Goal: Information Seeking & Learning: Learn about a topic

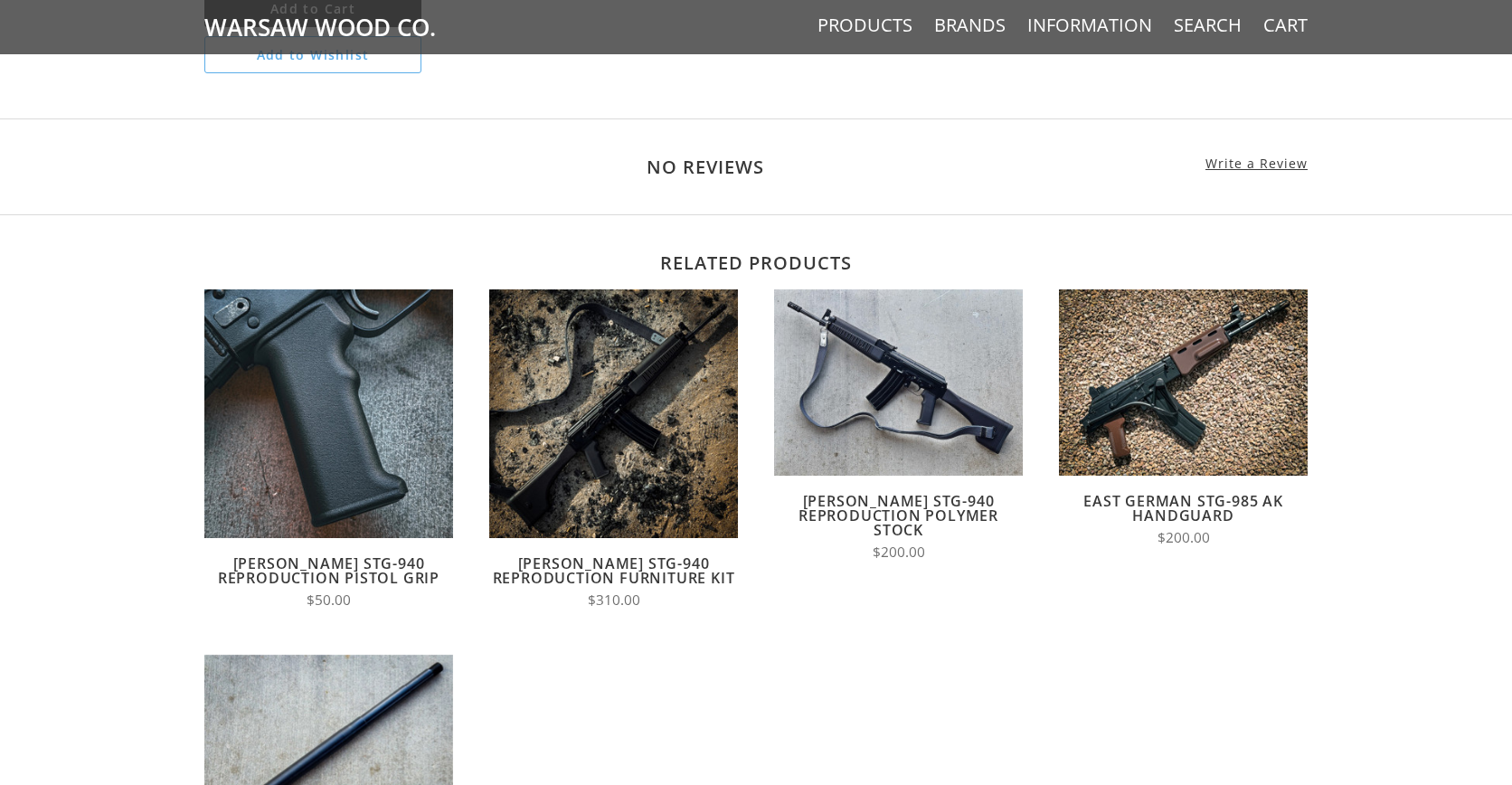
scroll to position [1339, 0]
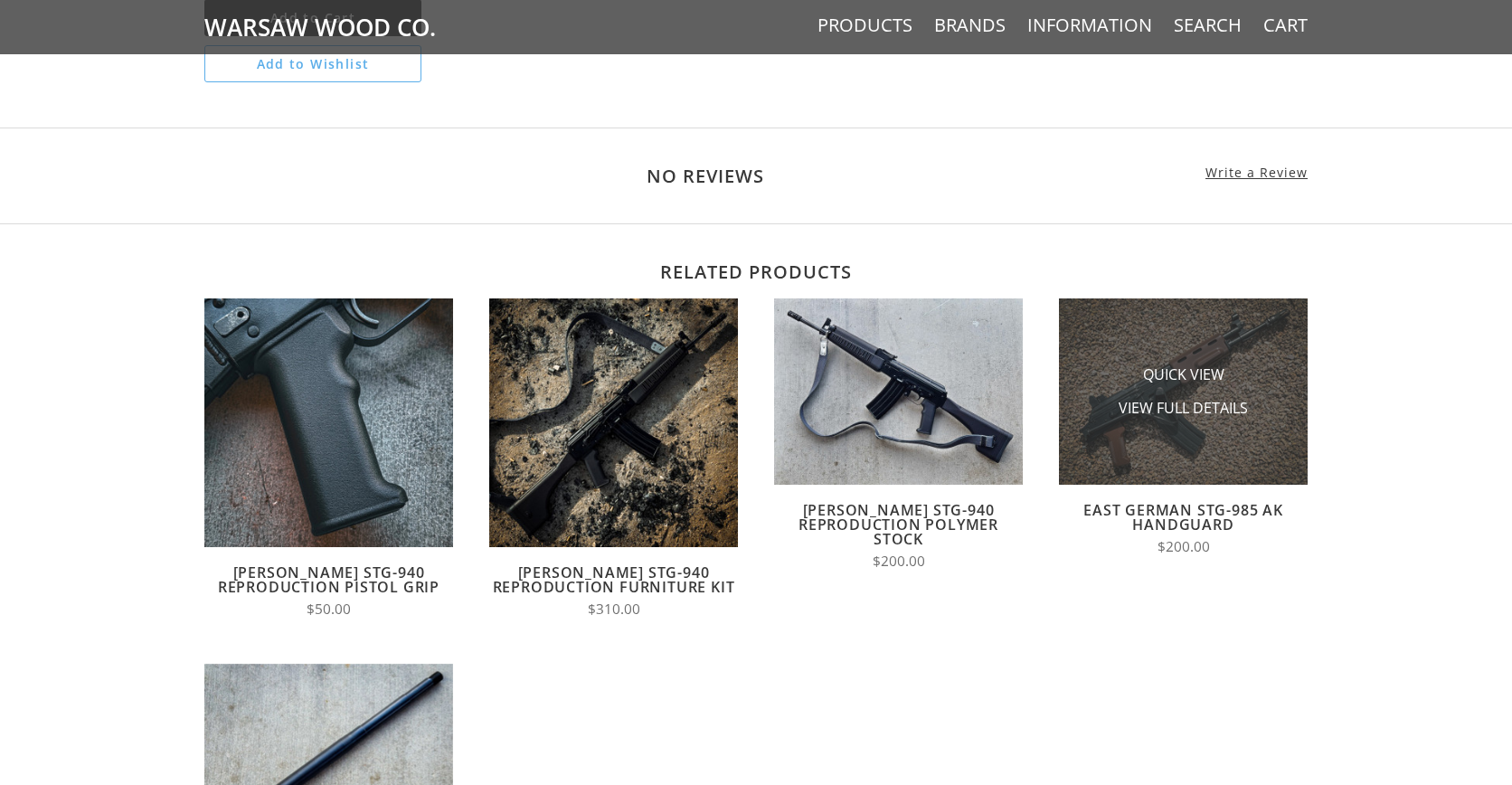
click at [1114, 392] on li "View Full Details" at bounding box center [1183, 408] width 180 height 34
click at [1180, 398] on span "View Full Details" at bounding box center [1183, 408] width 129 height 23
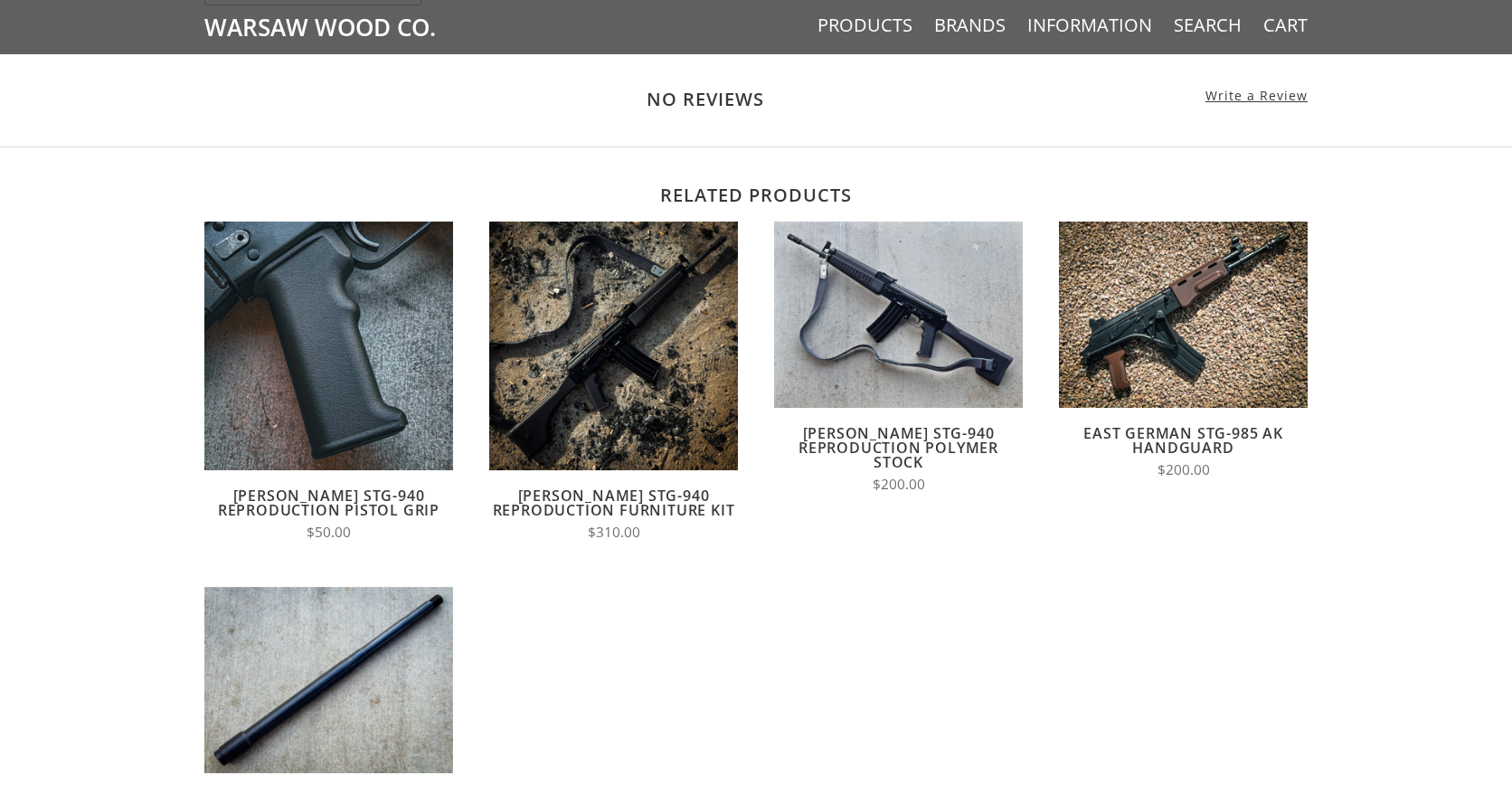
scroll to position [1481, 0]
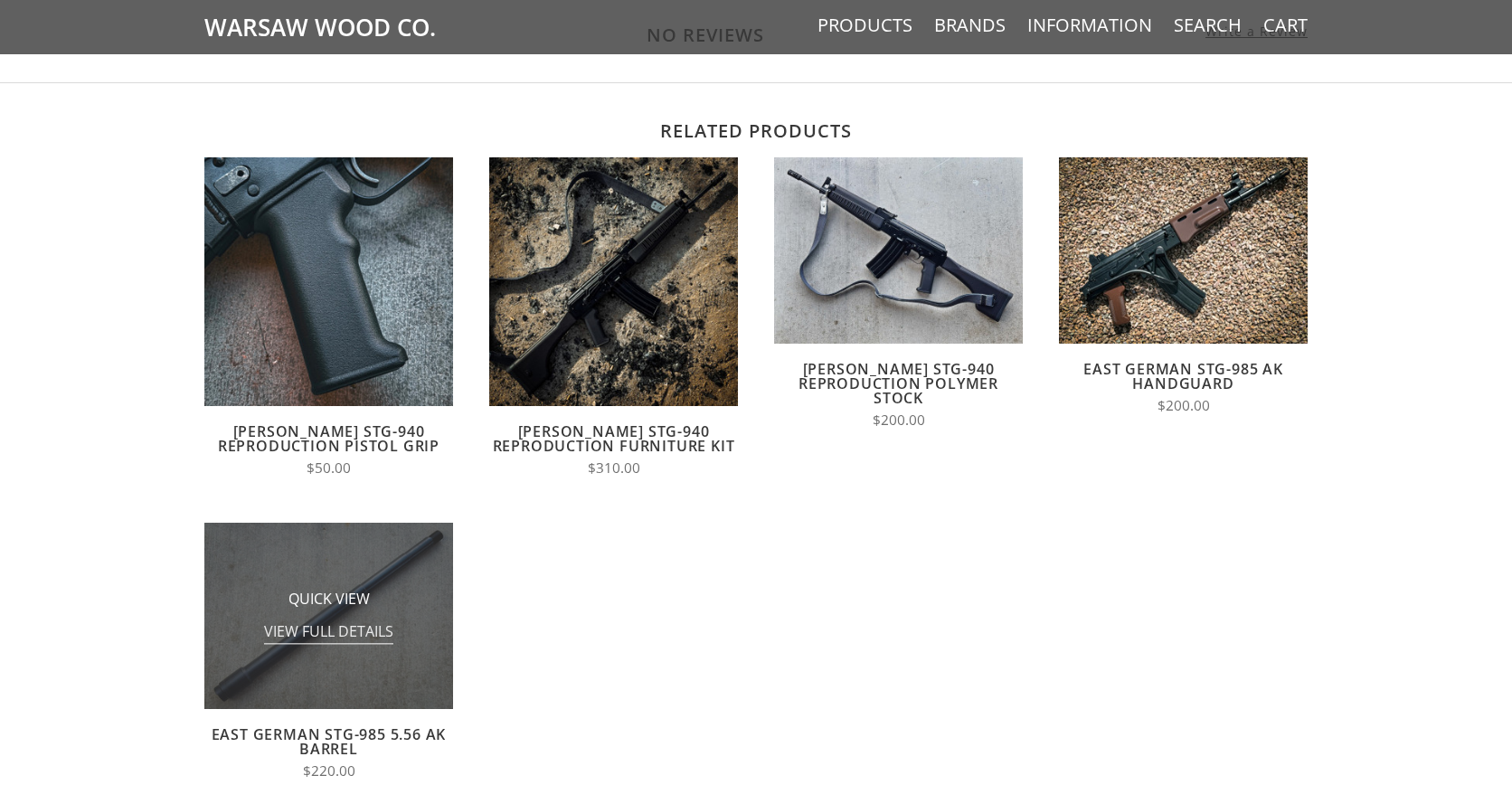
click at [315, 622] on span "View Full Details" at bounding box center [329, 633] width 129 height 23
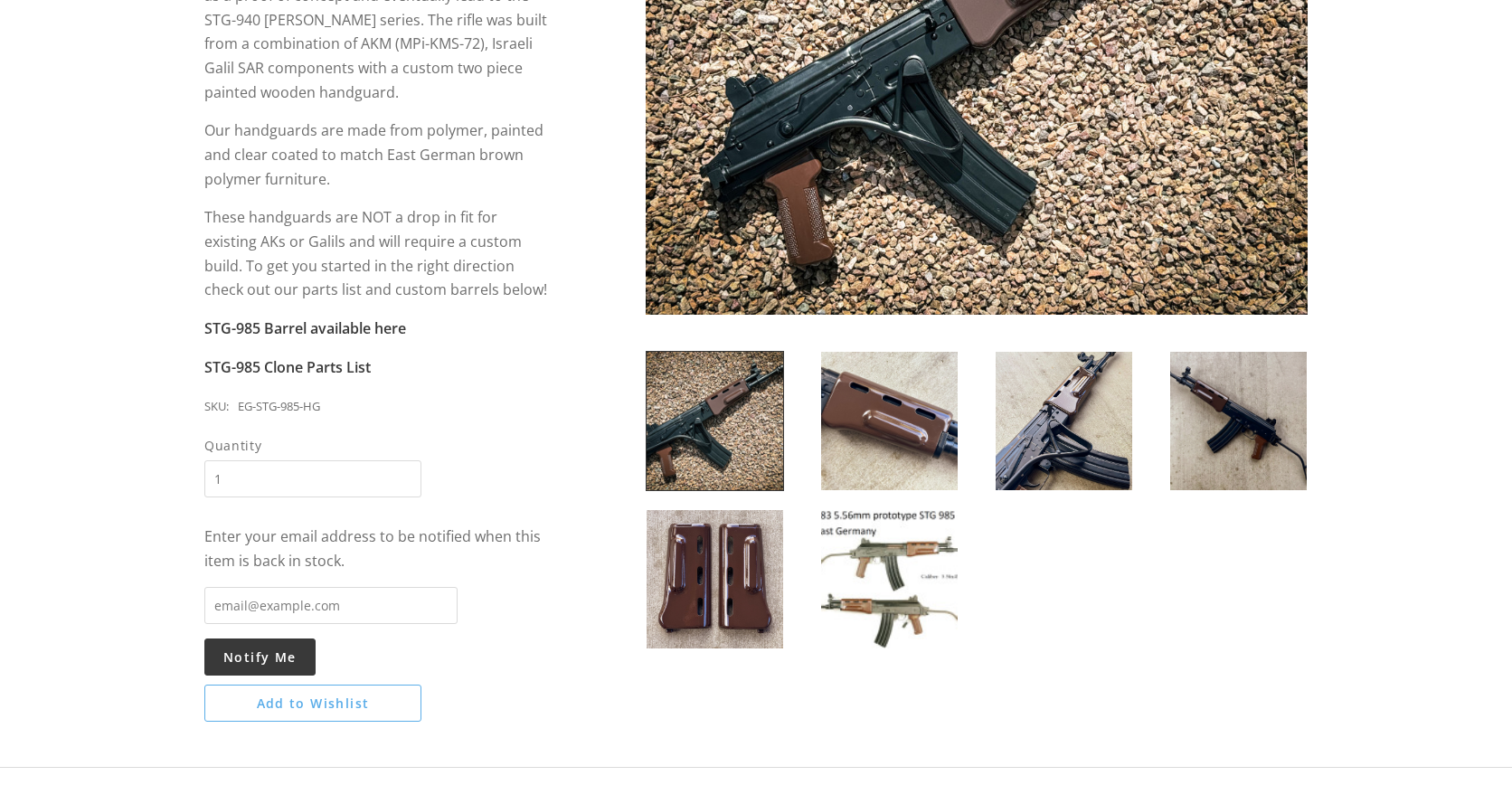
scroll to position [478, 0]
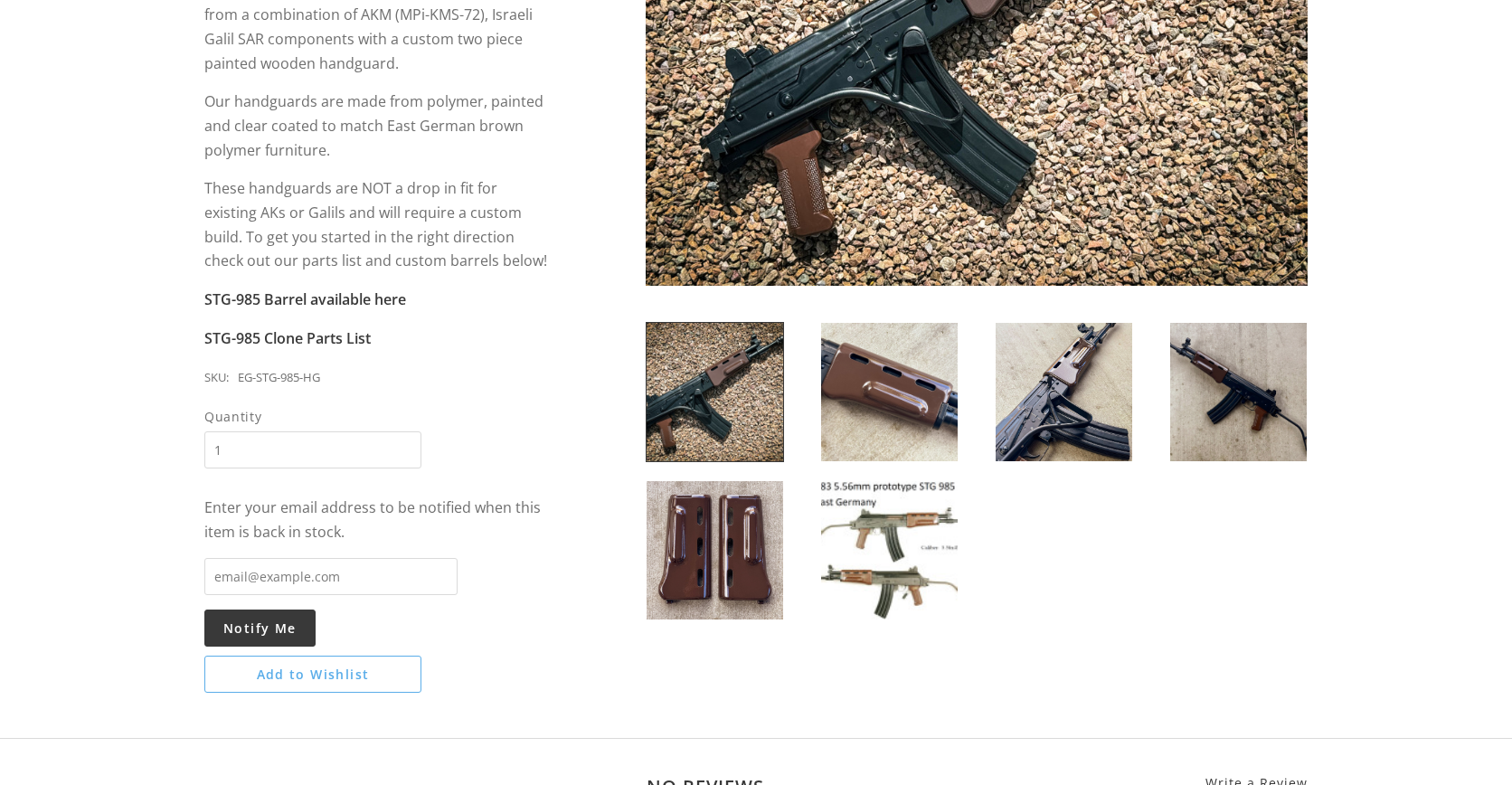
click at [1021, 401] on img at bounding box center [1064, 392] width 137 height 139
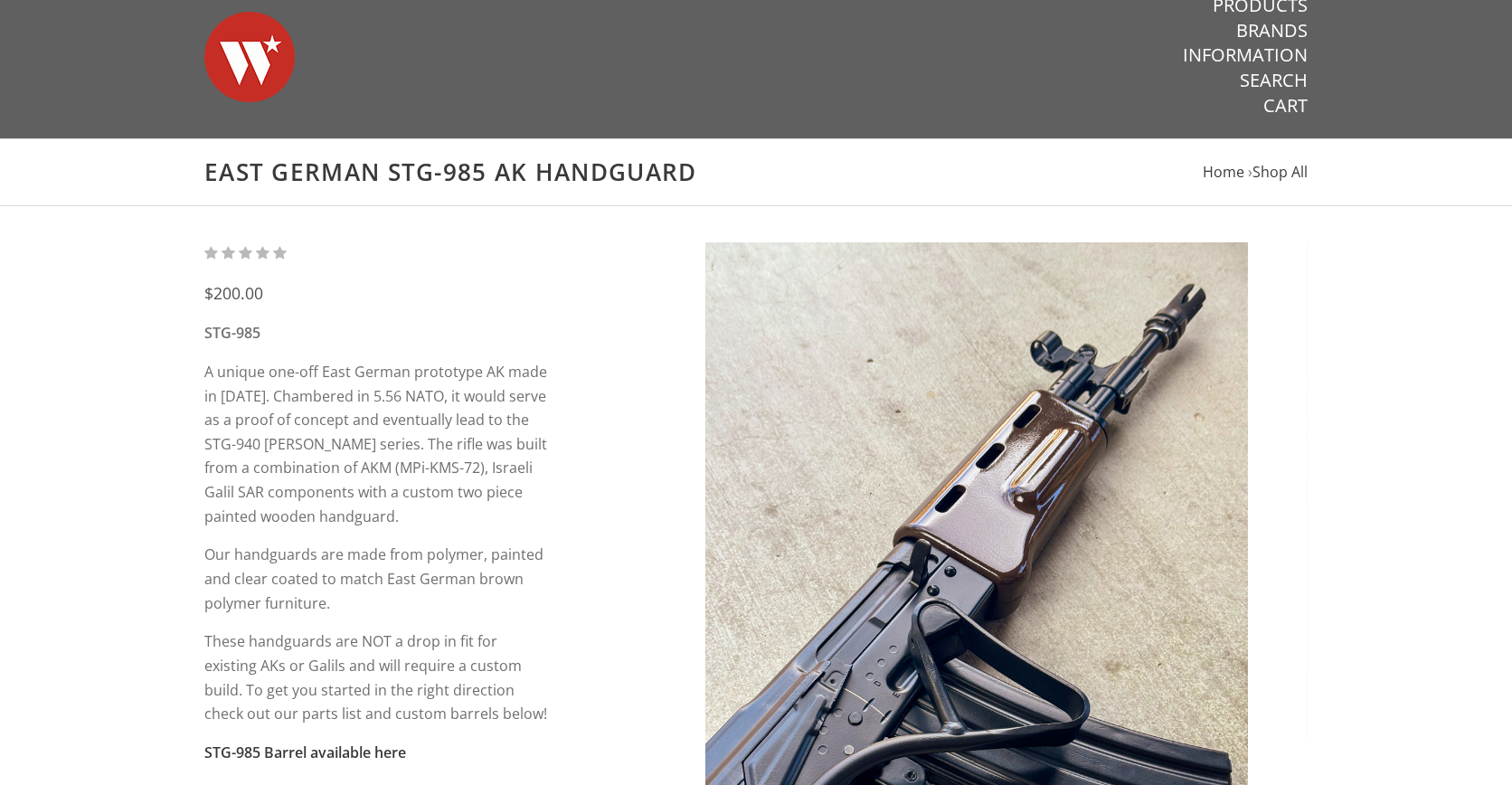
scroll to position [0, 0]
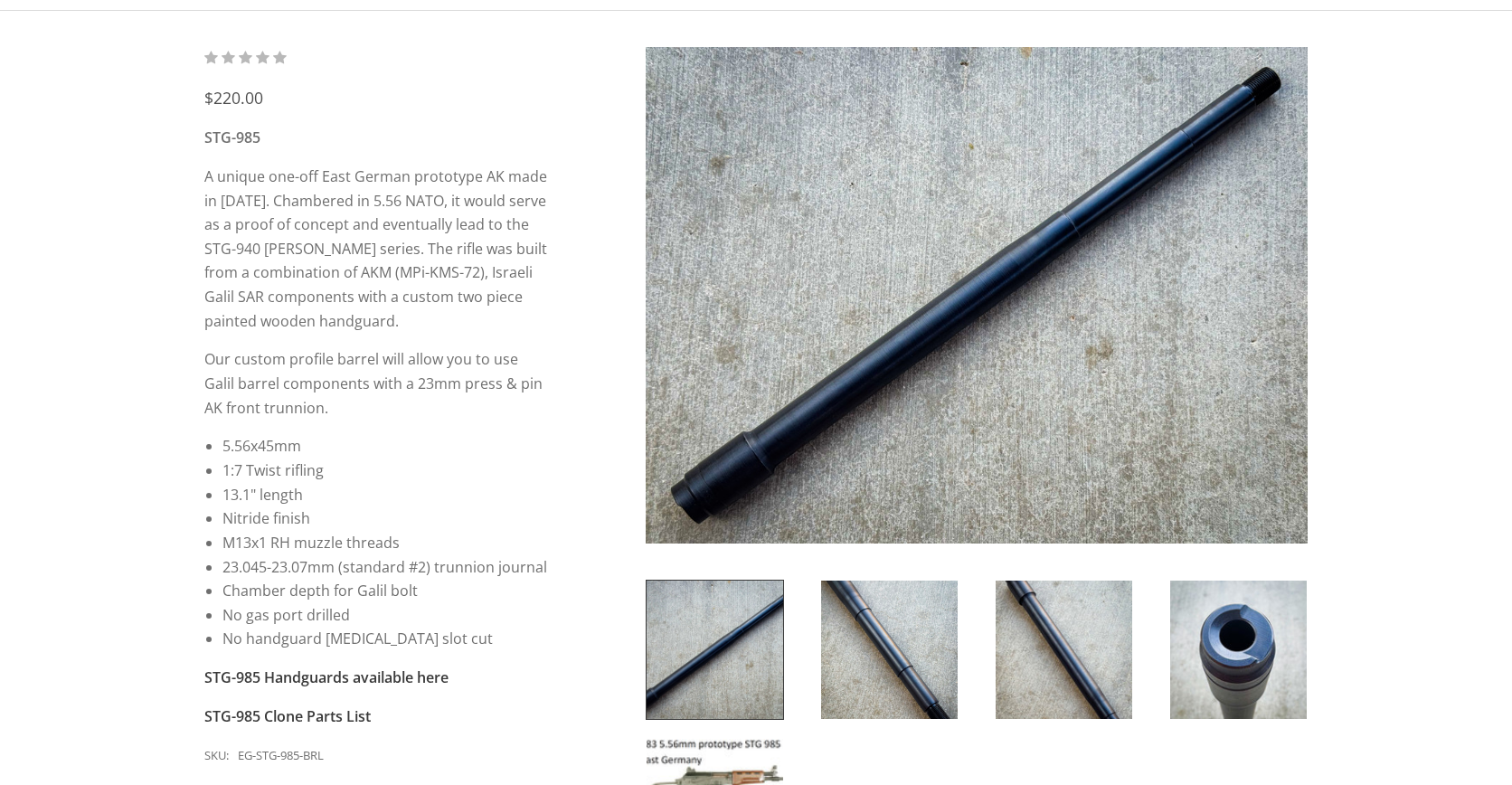
scroll to position [235, 0]
